Goal: Use online tool/utility: Use online tool/utility

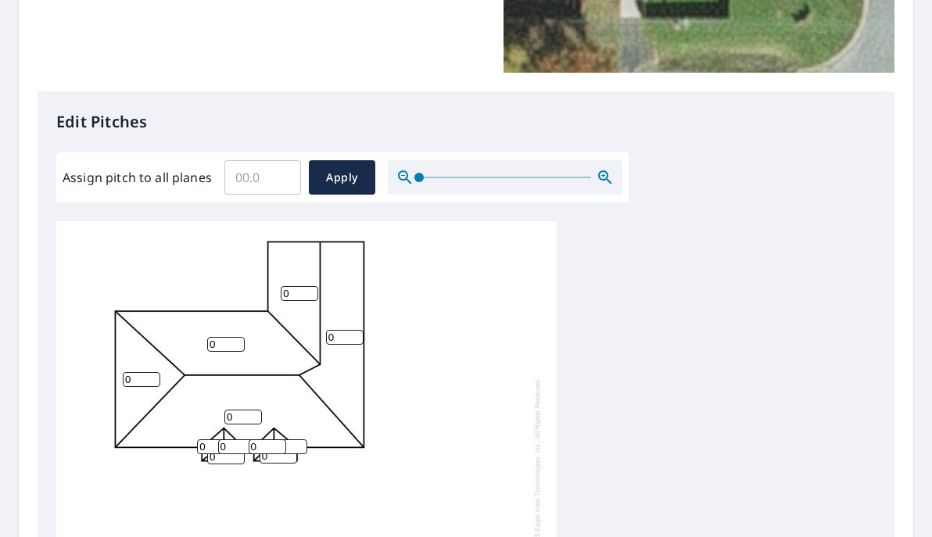
scroll to position [332, 0]
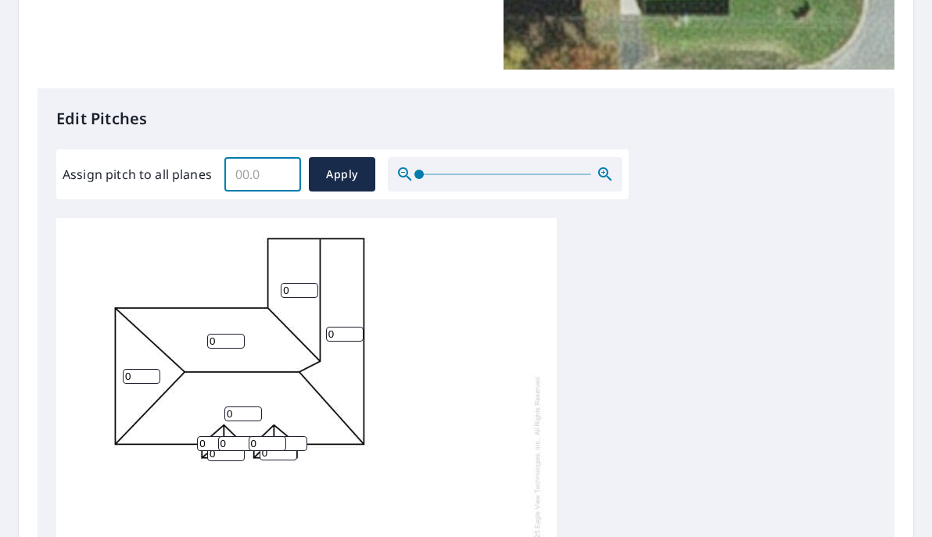
click at [275, 189] on input "Assign pitch to all planes" at bounding box center [262, 175] width 77 height 44
type input "8"
click at [325, 160] on button "Apply" at bounding box center [342, 174] width 66 height 34
type input "8"
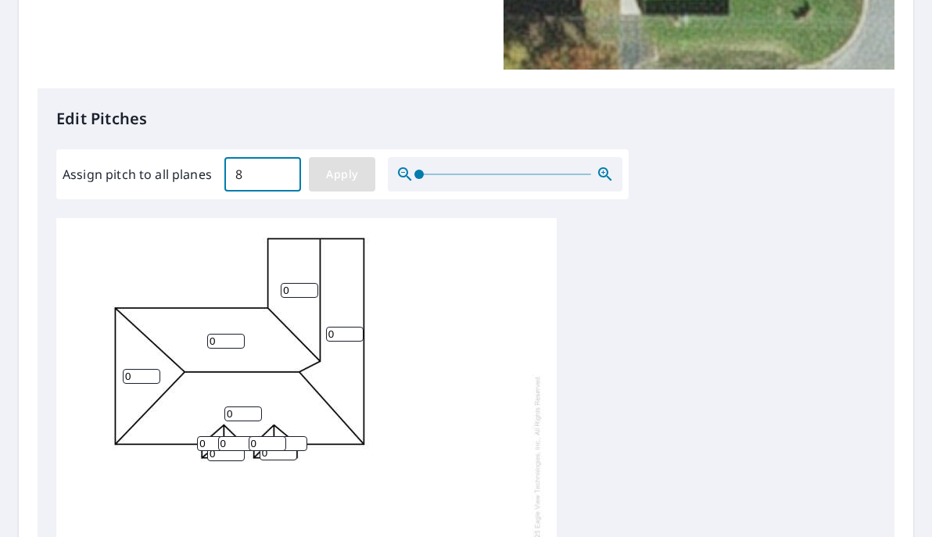
type input "8"
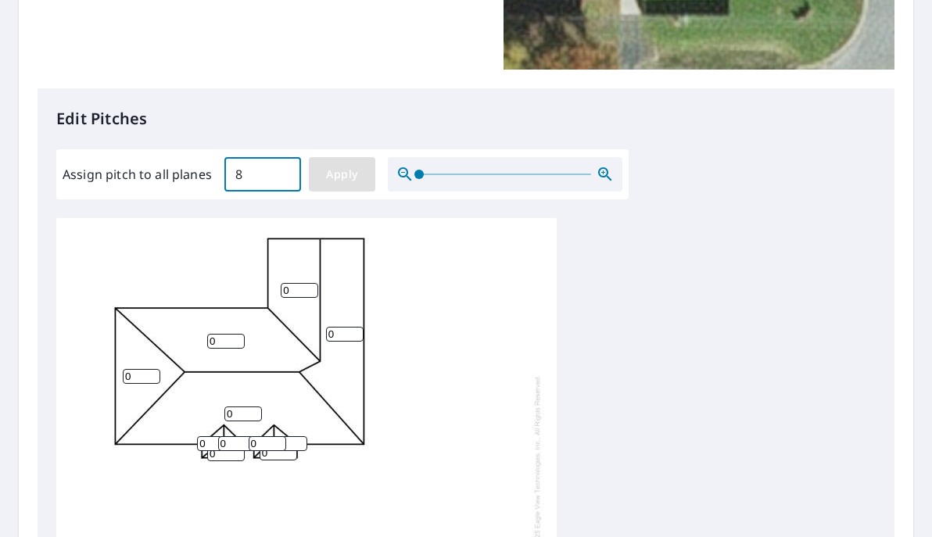
type input "8"
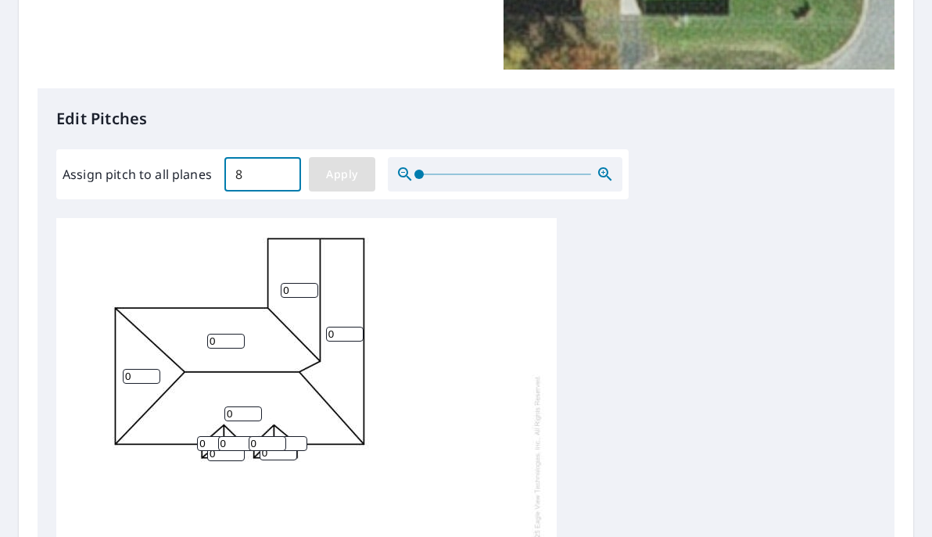
type input "8"
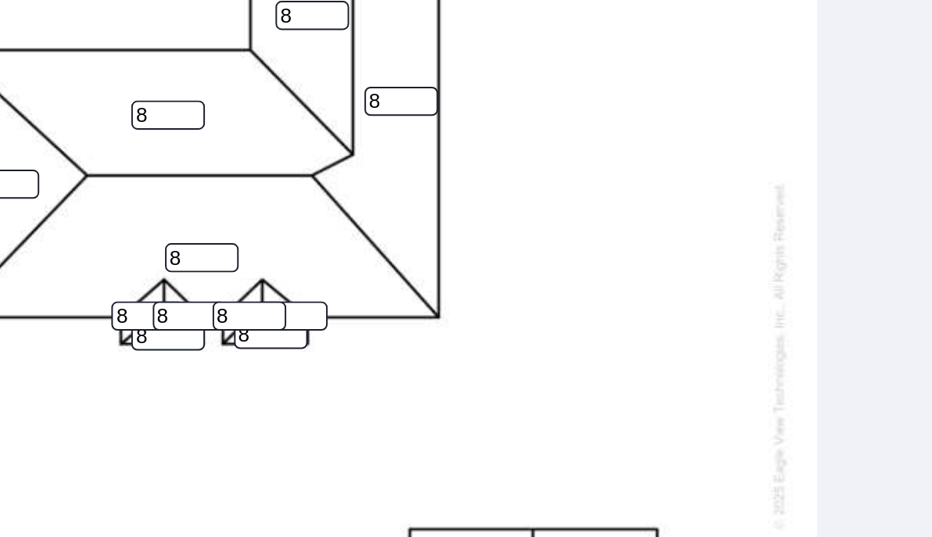
scroll to position [457, 0]
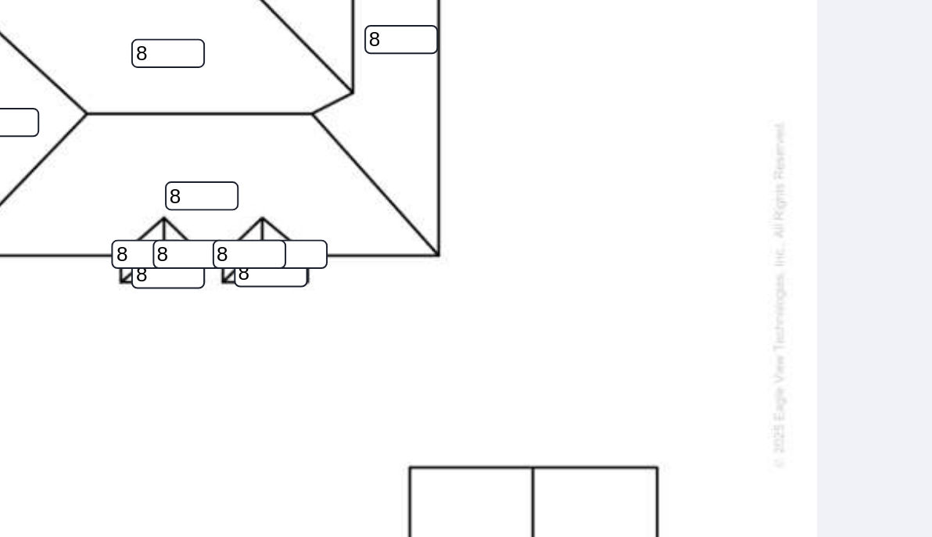
click at [261, 320] on input "8" at bounding box center [268, 318] width 38 height 15
click at [278, 317] on input "9" at bounding box center [268, 318] width 38 height 15
click at [278, 317] on input "10" at bounding box center [268, 318] width 38 height 15
click at [278, 320] on input "9" at bounding box center [268, 318] width 38 height 15
click at [278, 320] on input "8" at bounding box center [268, 318] width 38 height 15
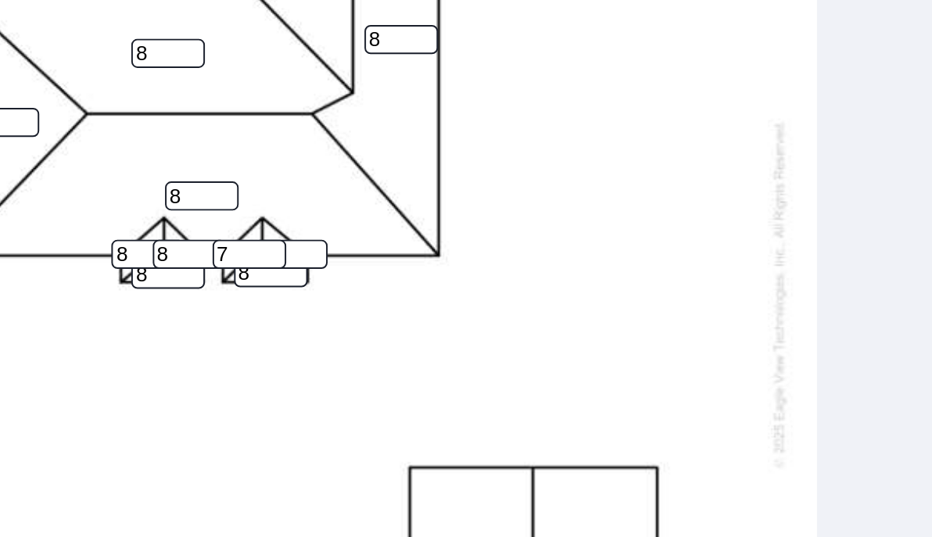
click at [278, 320] on input "7" at bounding box center [268, 318] width 38 height 15
click at [278, 320] on input "6" at bounding box center [268, 318] width 38 height 15
type input "5"
click at [278, 320] on input "5" at bounding box center [268, 318] width 38 height 15
click at [300, 318] on input "7" at bounding box center [289, 318] width 38 height 15
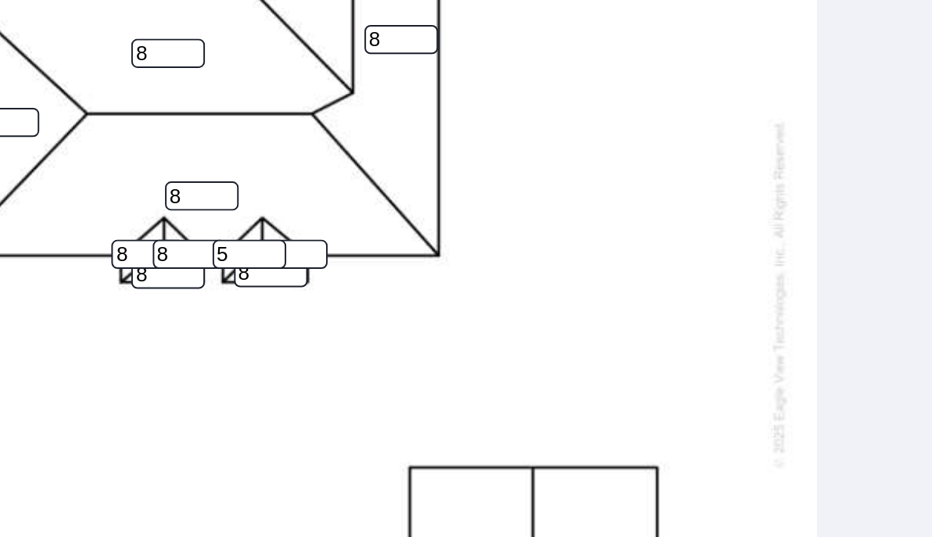
click at [300, 321] on input "6" at bounding box center [289, 318] width 38 height 15
click at [300, 321] on input "5" at bounding box center [289, 318] width 38 height 15
click at [300, 321] on input "4" at bounding box center [289, 318] width 38 height 15
click at [300, 321] on input "3" at bounding box center [289, 318] width 38 height 15
click at [285, 318] on input "3" at bounding box center [289, 318] width 38 height 15
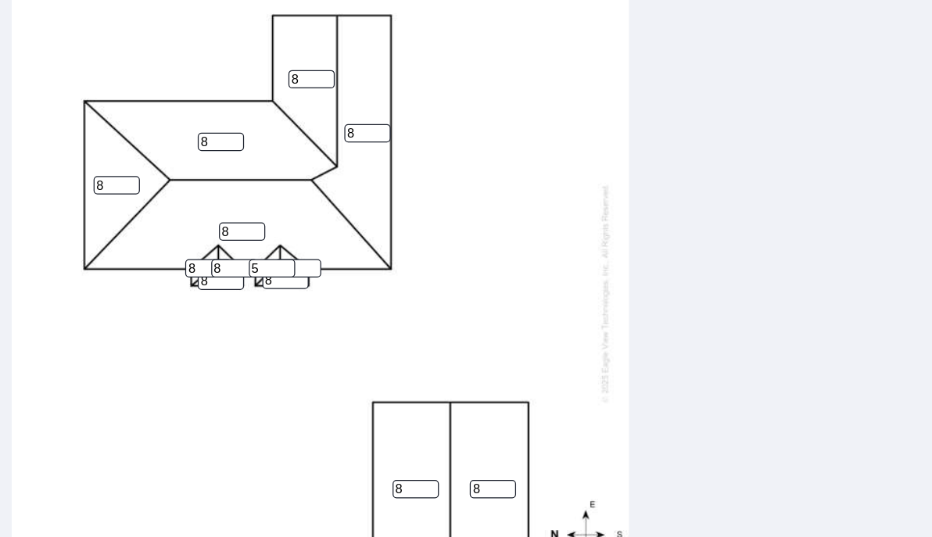
click at [451, 290] on div "8 8 8 8 8 8 8 8 8 8 11 8 5" at bounding box center [306, 338] width 501 height 491
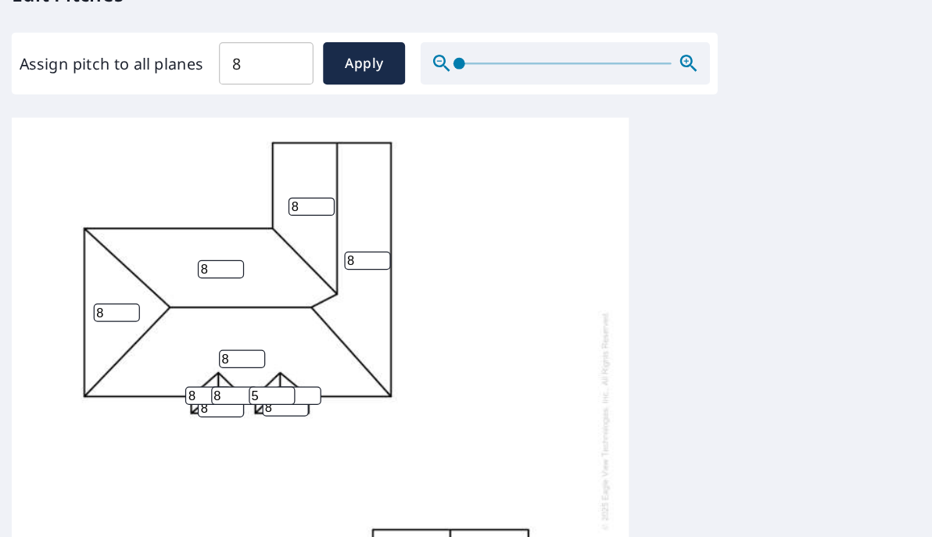
scroll to position [332, 0]
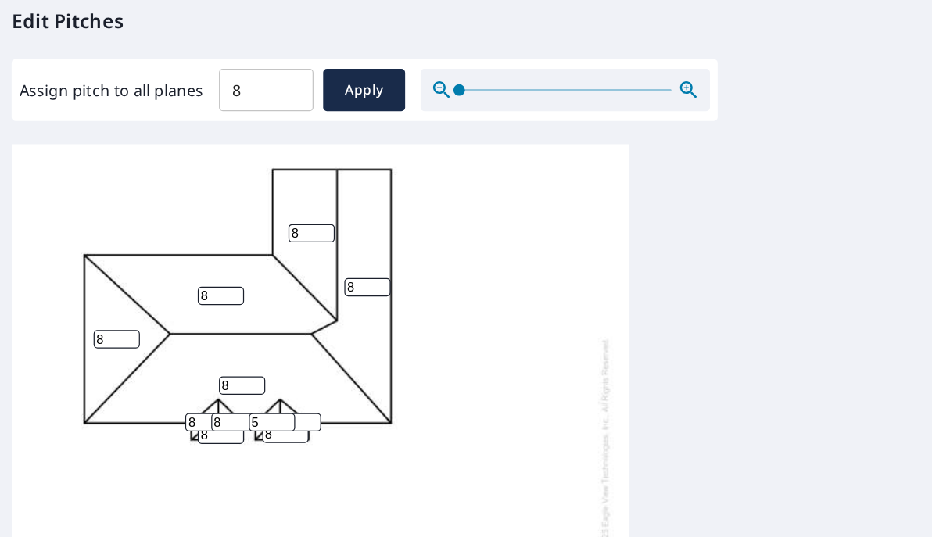
click at [584, 177] on div at bounding box center [505, 174] width 235 height 34
click at [581, 171] on div at bounding box center [505, 174] width 235 height 34
click at [583, 174] on span at bounding box center [505, 175] width 172 height 2
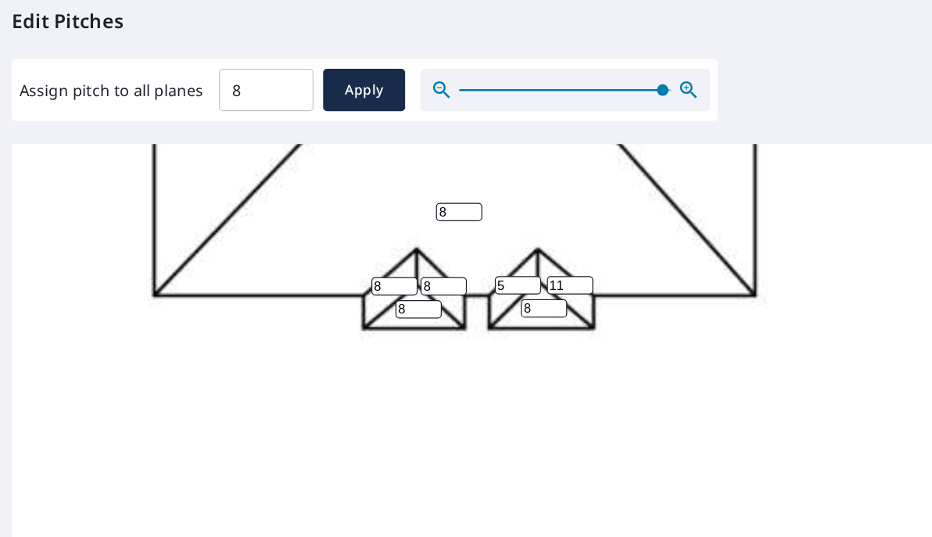
scroll to position [313, 0]
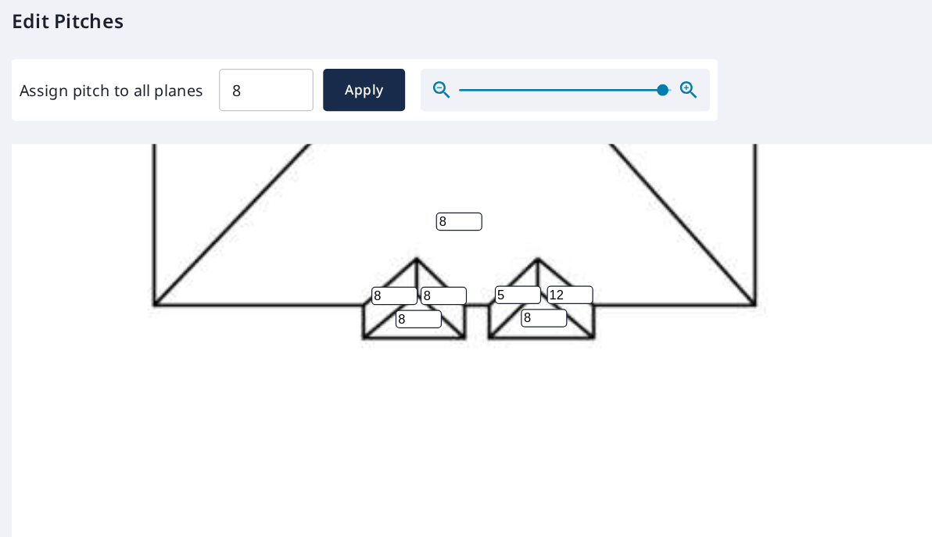
click at [522, 339] on input "12" at bounding box center [509, 340] width 38 height 15
click at [521, 341] on input "11" at bounding box center [509, 340] width 38 height 15
click at [521, 341] on input "10" at bounding box center [509, 340] width 38 height 15
click at [521, 341] on input "9" at bounding box center [509, 340] width 38 height 15
click at [521, 341] on input "8" at bounding box center [509, 340] width 38 height 15
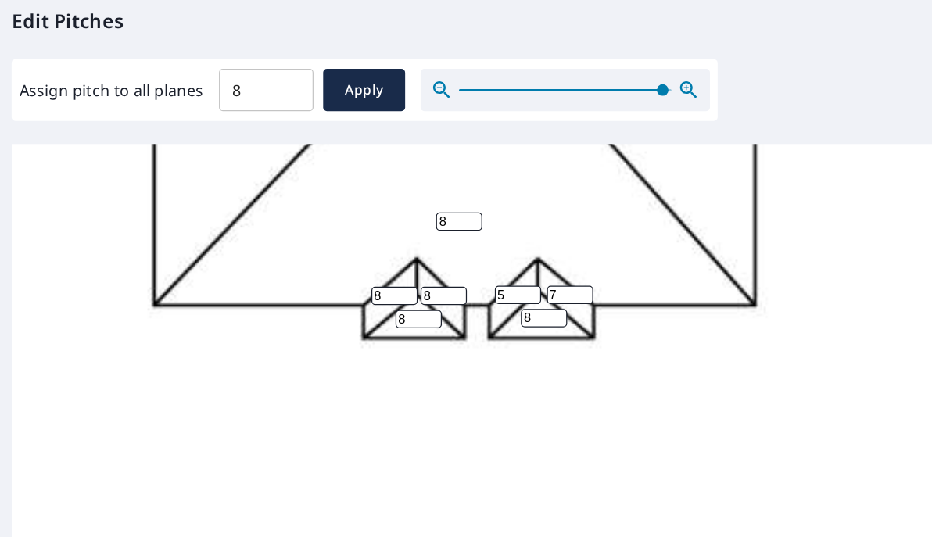
click at [521, 341] on input "7" at bounding box center [509, 340] width 38 height 15
click at [521, 341] on input "6" at bounding box center [509, 340] width 38 height 15
click at [521, 341] on input "5" at bounding box center [509, 340] width 38 height 15
click at [508, 286] on div "8 8 8 8 8 8 8 8 8 8 5 8 5" at bounding box center [546, 386] width 981 height 963
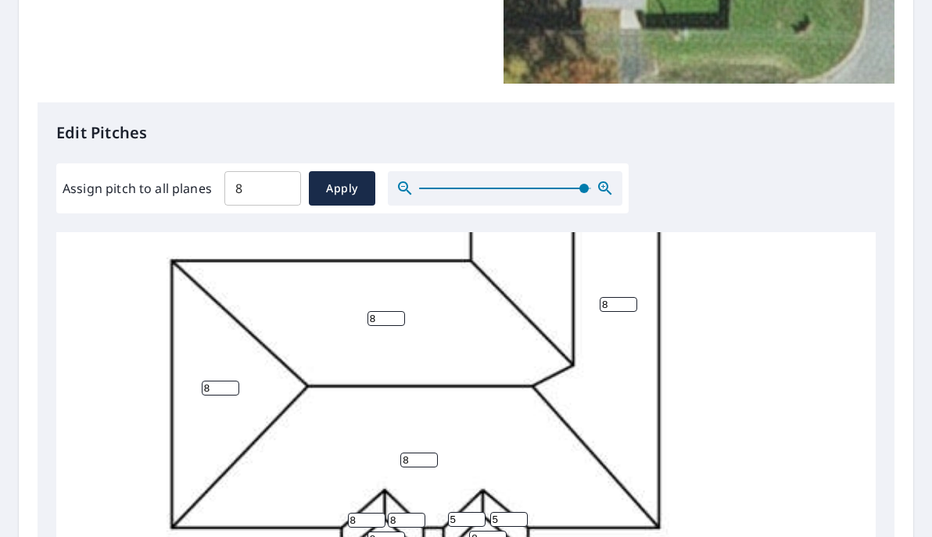
scroll to position [371, 0]
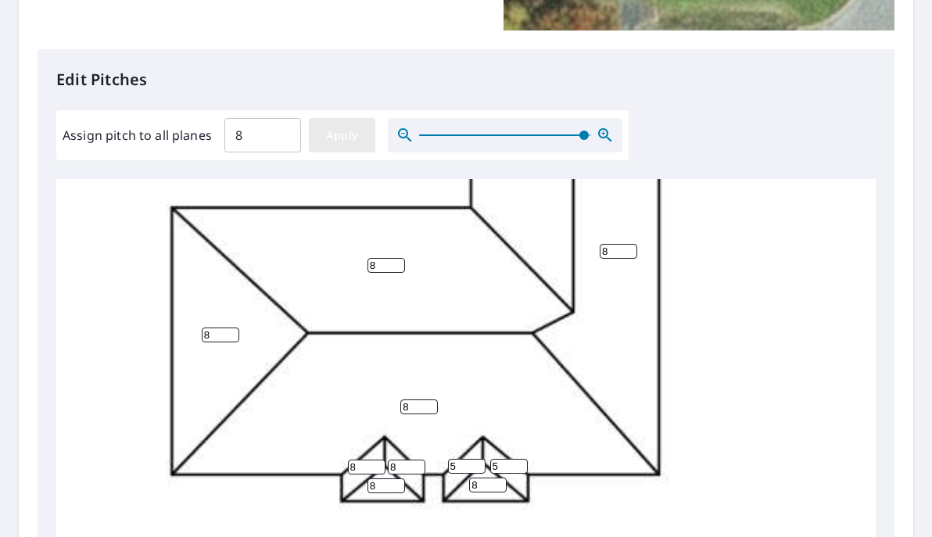
click at [358, 132] on span "Apply" at bounding box center [341, 136] width 41 height 20
type input "8"
drag, startPoint x: 358, startPoint y: 132, endPoint x: 331, endPoint y: 209, distance: 81.4
click at [331, 209] on div "8 8 8 8 8 8 8 8 8 8 8 8 8" at bounding box center [546, 512] width 981 height 963
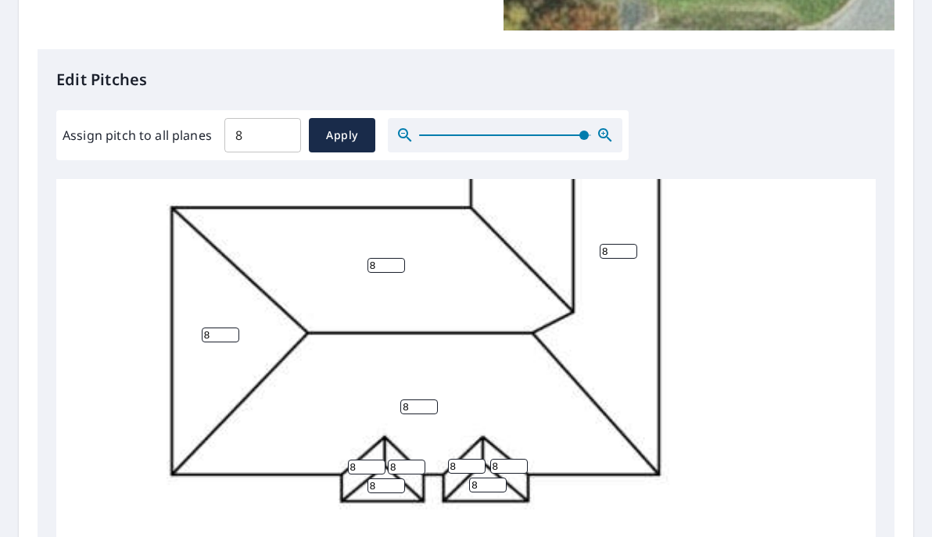
click at [465, 465] on input "8" at bounding box center [467, 466] width 38 height 15
type input "5"
click at [505, 475] on div "8 8 8 8 8 8 8 8 8 8 8 8 5" at bounding box center [546, 512] width 981 height 963
click at [506, 465] on input "8" at bounding box center [509, 466] width 38 height 15
type input "5"
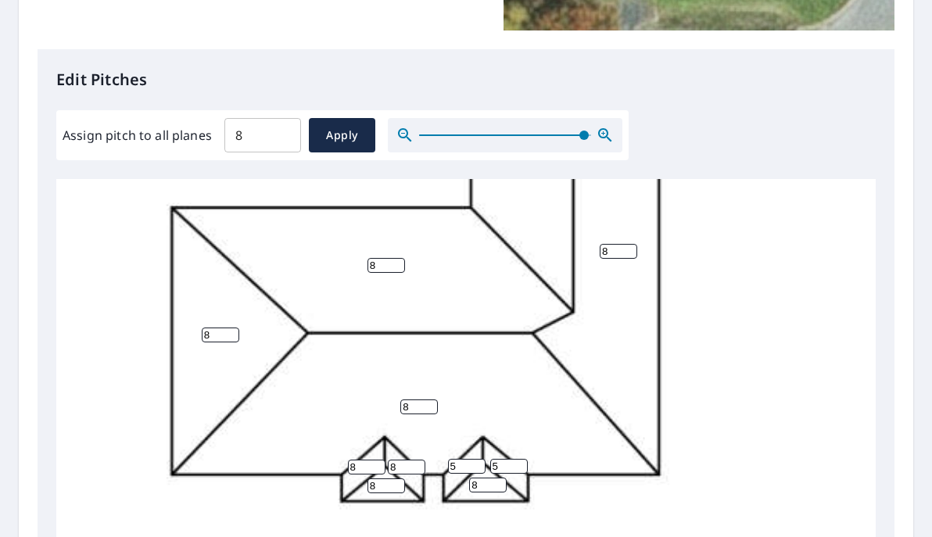
click at [575, 429] on div "8 8 8 8 8 8 8 8 8 8 5 8 5" at bounding box center [546, 512] width 981 height 963
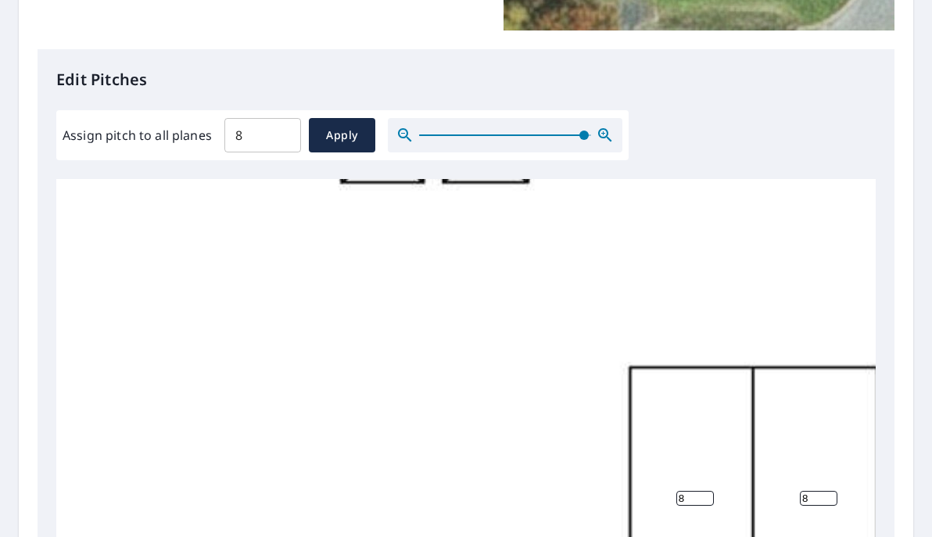
scroll to position [486, 0]
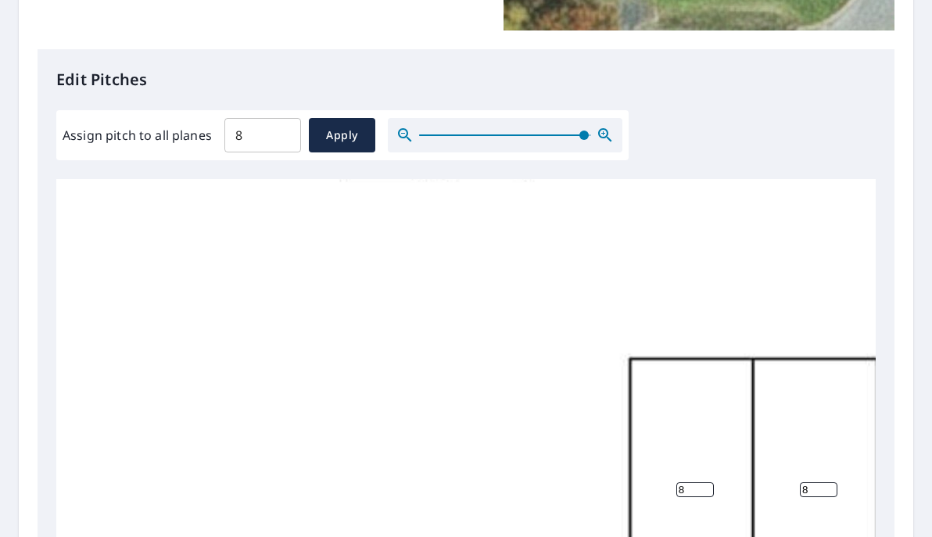
click at [689, 483] on input "8" at bounding box center [695, 490] width 38 height 15
type input "4"
click at [820, 483] on input "8" at bounding box center [819, 490] width 38 height 15
type input "5"
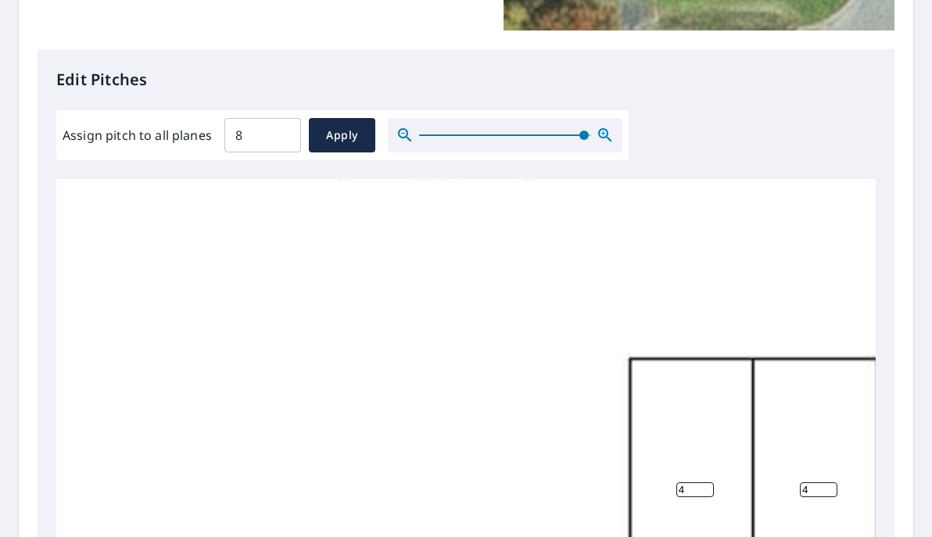
type input "4"
click at [773, 424] on div "8 8 4 4 8 8 8 8 8 8 5 8 5" at bounding box center [546, 185] width 981 height 963
click at [863, 434] on div "Edit Pitches Assign pitch to all planes 8 ​ Apply 8 8 4 4 8 8 8 8 8 8 5 8 5" at bounding box center [466, 369] width 857 height 640
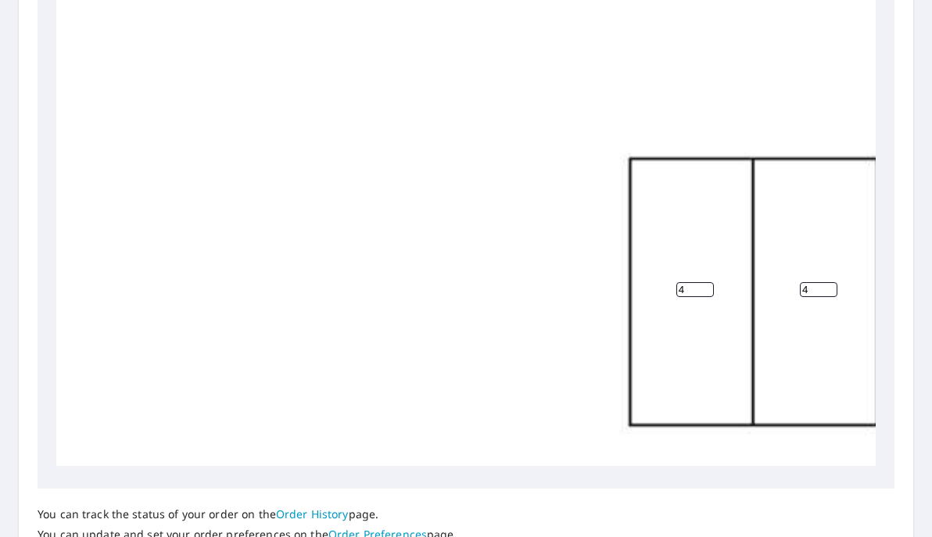
scroll to position [637, 0]
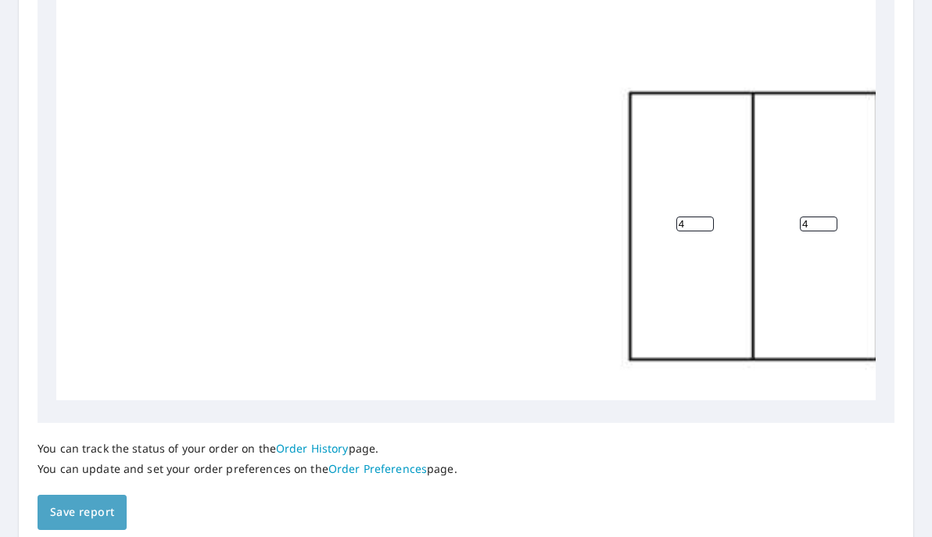
click at [106, 504] on span "Save report" at bounding box center [82, 513] width 64 height 20
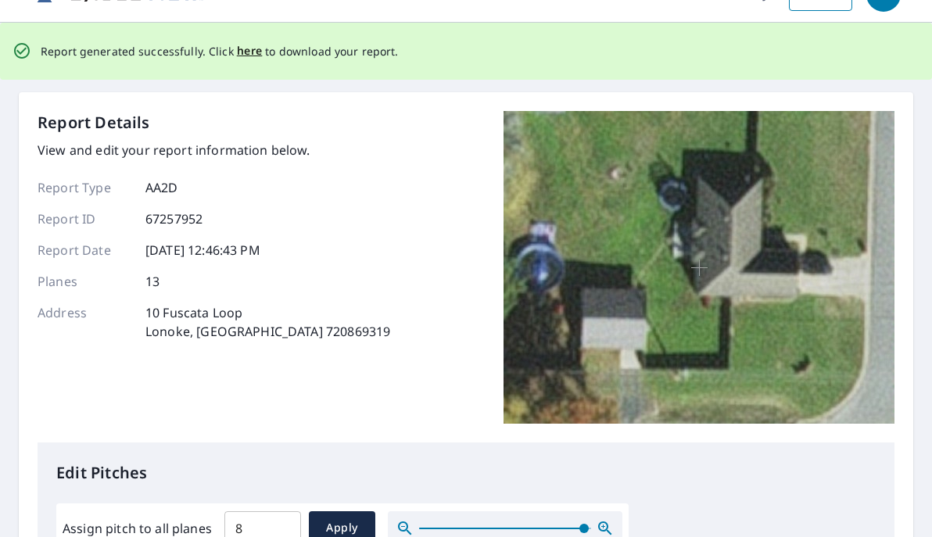
scroll to position [26, 0]
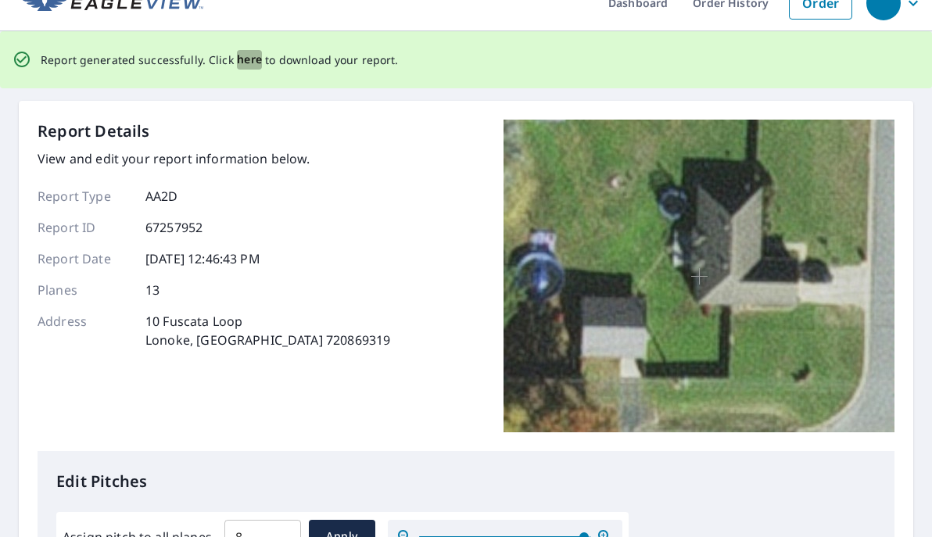
click at [245, 56] on span "here" at bounding box center [250, 60] width 26 height 20
